Goal: Transaction & Acquisition: Purchase product/service

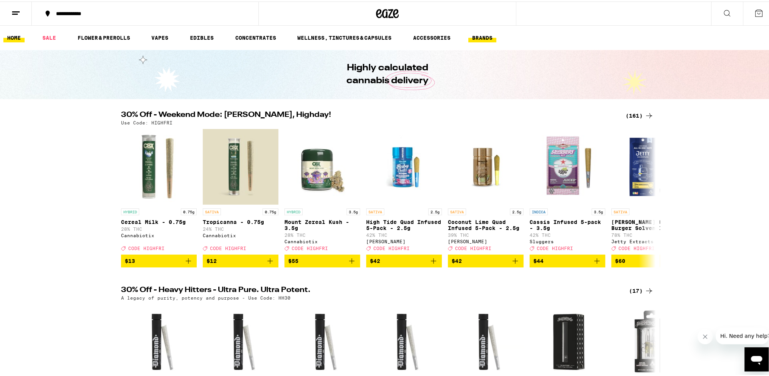
click at [490, 33] on link "BRANDS" at bounding box center [482, 36] width 28 height 9
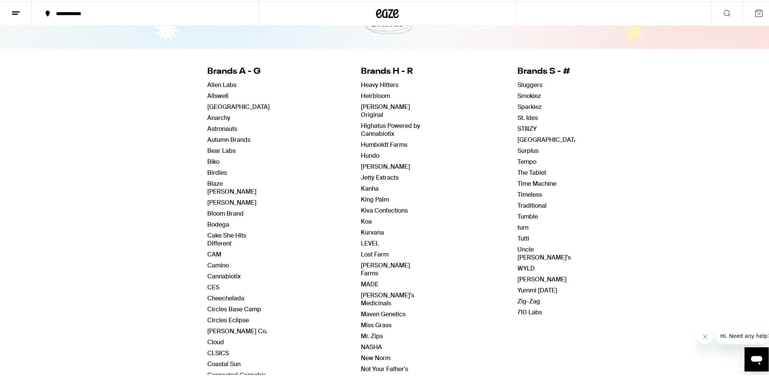
scroll to position [113, 0]
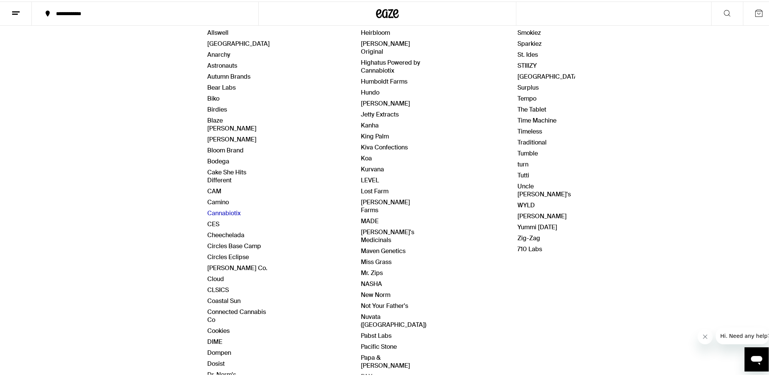
click at [218, 208] on link "Cannabiotix" at bounding box center [223, 212] width 33 height 8
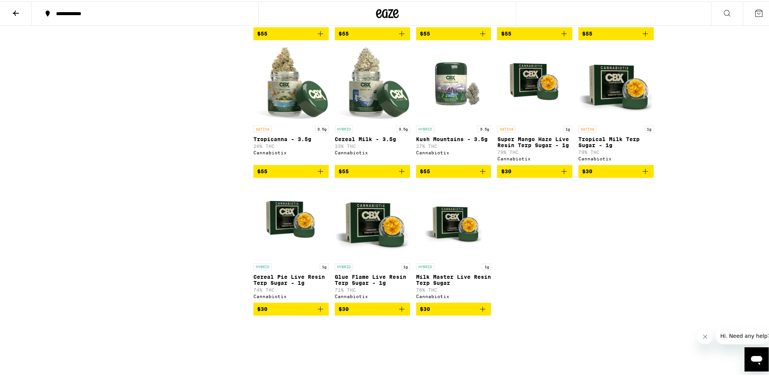
scroll to position [529, 0]
